Goal: Find specific page/section: Find specific page/section

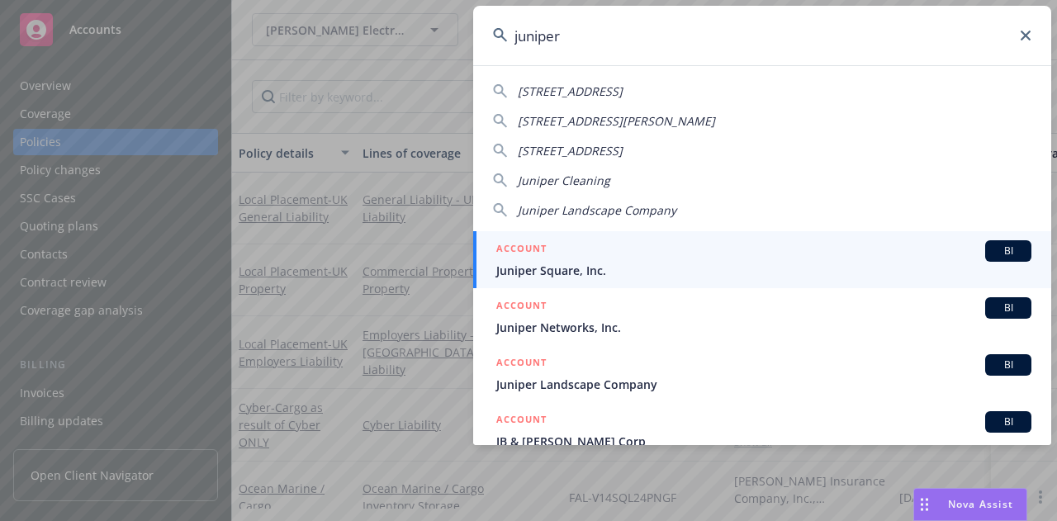
type input "juniper"
click at [655, 258] on div "ACCOUNT BI" at bounding box center [763, 250] width 535 height 21
